Goal: Task Accomplishment & Management: Use online tool/utility

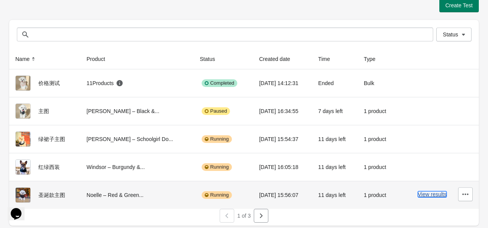
click at [433, 195] on button "View results" at bounding box center [432, 194] width 29 height 6
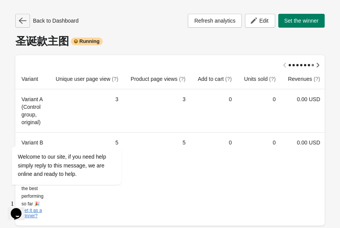
click at [21, 18] on icon "button" at bounding box center [23, 21] width 8 height 8
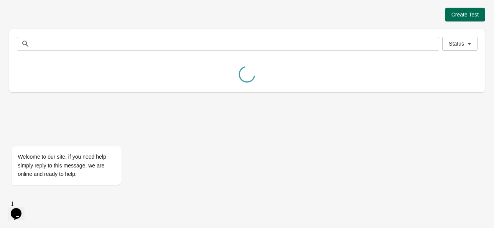
click at [461, 14] on span "Create Test" at bounding box center [464, 14] width 27 height 6
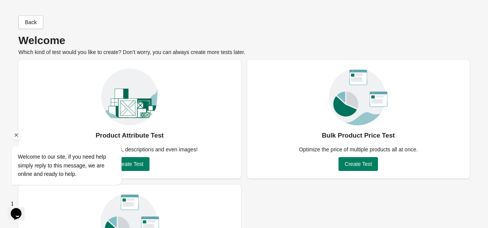
click at [139, 166] on div "Welcome to our site, if you need help simply reply to this message, we are onli…" at bounding box center [77, 165] width 130 height 38
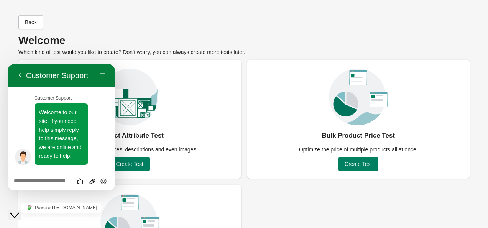
click at [139, 166] on span "Create Test" at bounding box center [129, 164] width 27 height 6
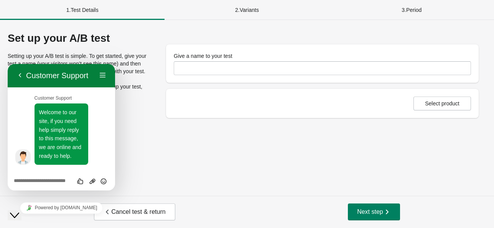
click at [273, 59] on div "Give a name to your test" at bounding box center [322, 56] width 297 height 8
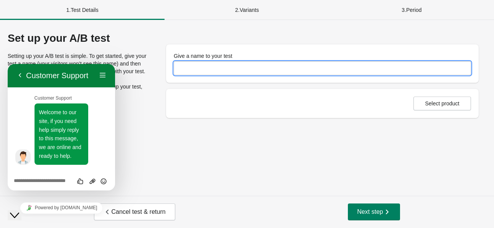
click at [267, 68] on input "Give a name to your test" at bounding box center [322, 68] width 297 height 14
type input "*"
type input "*****"
click at [440, 102] on span "Select product" at bounding box center [442, 103] width 34 height 6
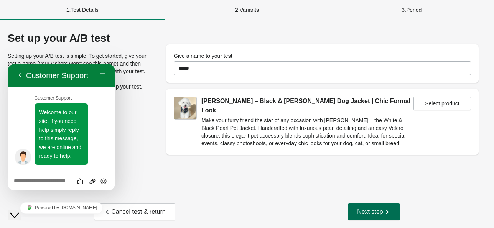
click at [371, 210] on span "Next step" at bounding box center [374, 212] width 34 height 8
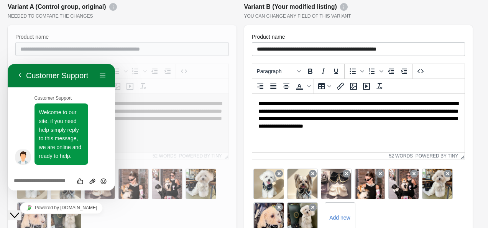
click at [18, 211] on icon "Close Chat This icon closes the chat window." at bounding box center [14, 215] width 9 height 9
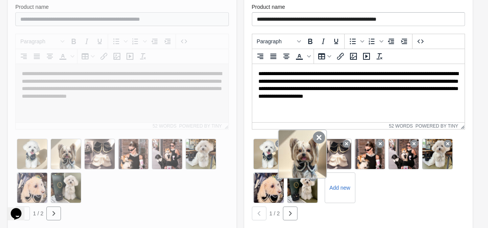
scroll to position [153, 0]
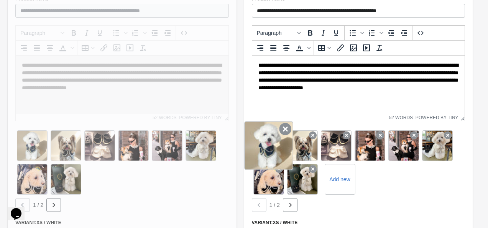
click at [287, 128] on icon at bounding box center [285, 129] width 12 height 12
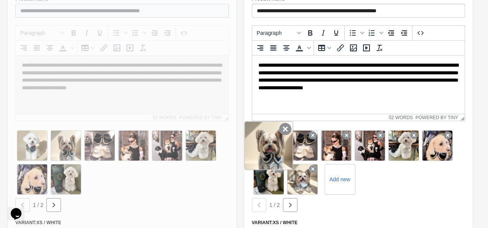
click at [281, 132] on icon at bounding box center [285, 129] width 12 height 12
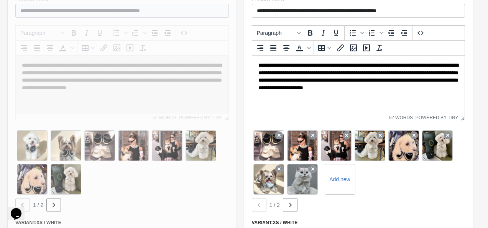
click at [281, 132] on icon at bounding box center [279, 135] width 8 height 8
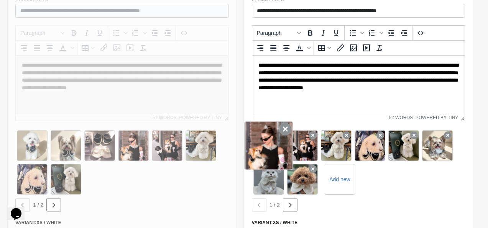
click at [283, 130] on icon at bounding box center [285, 129] width 12 height 12
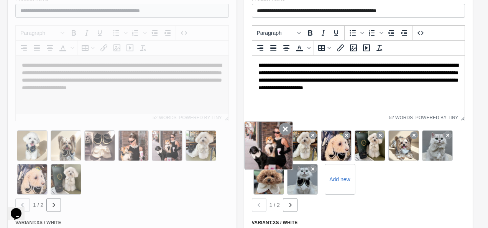
click at [286, 131] on icon at bounding box center [285, 129] width 12 height 12
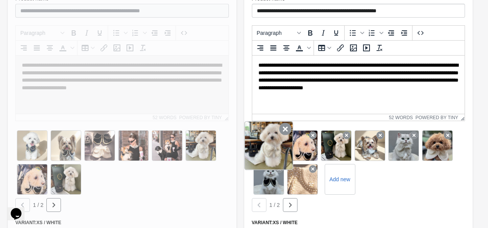
click at [282, 133] on icon at bounding box center [285, 129] width 12 height 12
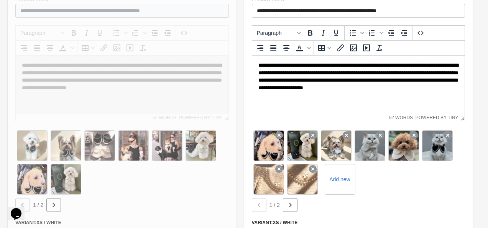
click at [282, 133] on icon at bounding box center [279, 135] width 8 height 8
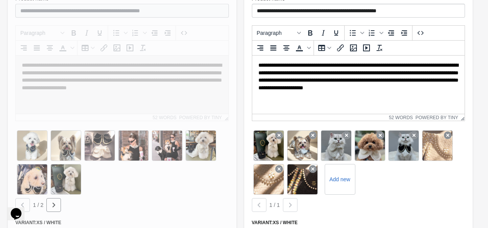
click at [282, 133] on icon at bounding box center [279, 135] width 8 height 8
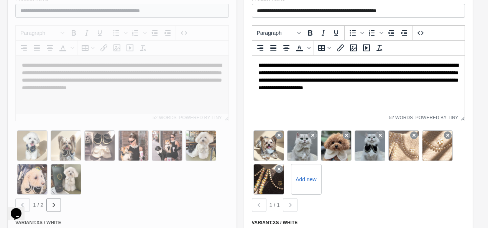
click at [282, 133] on icon at bounding box center [279, 135] width 8 height 8
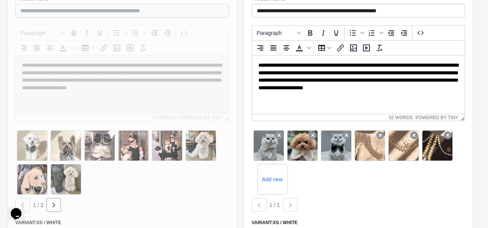
click at [282, 133] on icon at bounding box center [279, 135] width 8 height 8
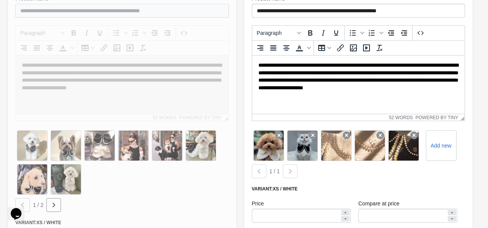
click at [282, 133] on icon at bounding box center [279, 135] width 8 height 8
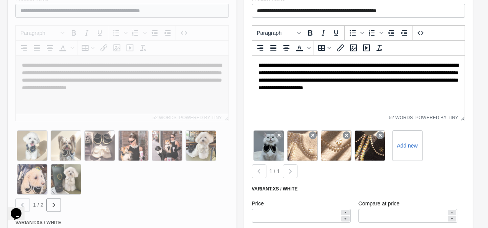
click at [282, 133] on icon at bounding box center [279, 135] width 8 height 8
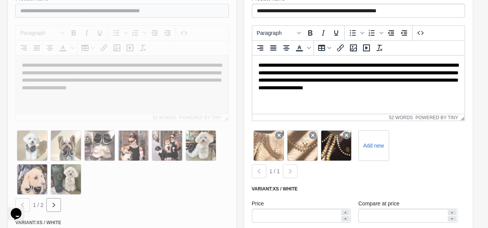
click at [282, 133] on icon at bounding box center [279, 135] width 8 height 8
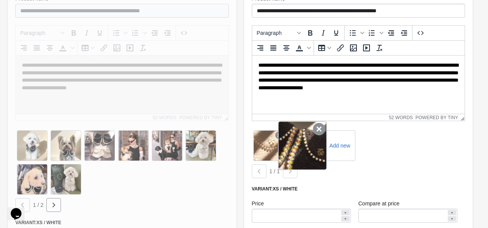
click at [281, 133] on icon at bounding box center [279, 135] width 8 height 8
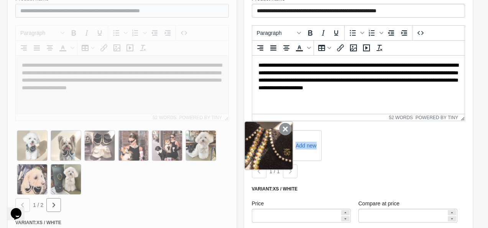
click at [281, 133] on icon at bounding box center [285, 129] width 12 height 12
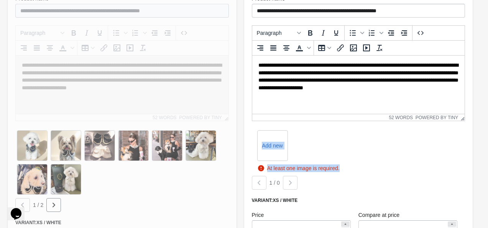
click at [351, 141] on div "Add new" at bounding box center [358, 146] width 213 height 34
click at [271, 148] on label "Add new" at bounding box center [272, 145] width 33 height 12
click at [0, 0] on input "Add new" at bounding box center [0, 0] width 0 height 0
click at [273, 149] on label "Add new" at bounding box center [272, 145] width 33 height 12
click at [0, 0] on input "Add new" at bounding box center [0, 0] width 0 height 0
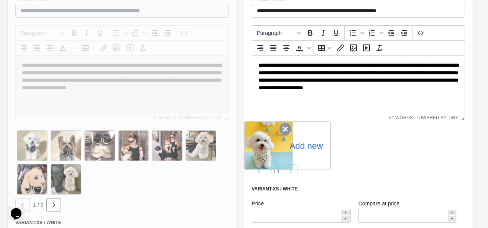
click at [282, 130] on icon at bounding box center [285, 129] width 12 height 12
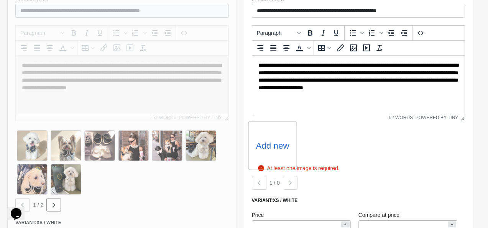
click at [275, 141] on label "Add new" at bounding box center [272, 145] width 33 height 12
click at [0, 0] on input "Add new" at bounding box center [0, 0] width 0 height 0
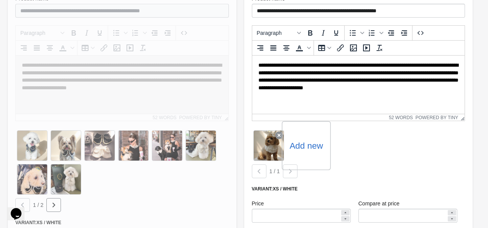
click at [311, 144] on label "Add new" at bounding box center [305, 145] width 33 height 12
click at [0, 0] on input "Add new" at bounding box center [0, 0] width 0 height 0
click at [299, 141] on label "Add new" at bounding box center [305, 145] width 33 height 12
click at [0, 0] on input "Add new" at bounding box center [0, 0] width 0 height 0
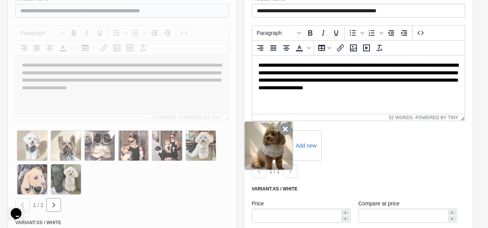
click at [281, 128] on icon at bounding box center [285, 129] width 12 height 12
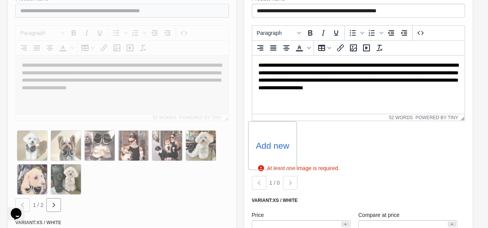
click at [265, 153] on div "Add new" at bounding box center [272, 145] width 49 height 49
click at [271, 143] on label "Add new" at bounding box center [272, 145] width 33 height 12
click at [0, 0] on input "Add new" at bounding box center [0, 0] width 0 height 0
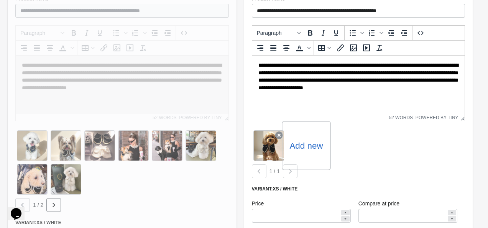
click at [298, 143] on label "Add new" at bounding box center [305, 145] width 33 height 12
click at [0, 0] on input "Add new" at bounding box center [0, 0] width 0 height 0
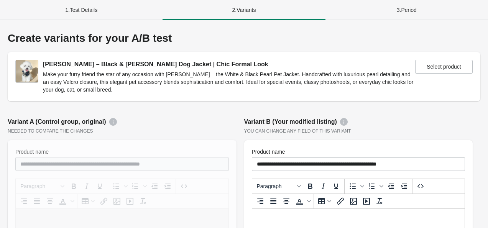
scroll to position [153, 0]
